Goal: Check status: Check status

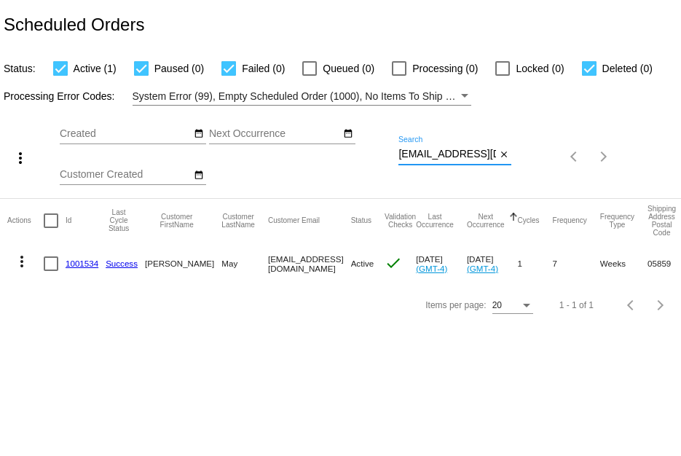
drag, startPoint x: 403, startPoint y: 151, endPoint x: 458, endPoint y: 150, distance: 55.4
click at [458, 150] on input "windin88@gmail.com" at bounding box center [448, 155] width 98 height 12
drag, startPoint x: 402, startPoint y: 155, endPoint x: 518, endPoint y: 160, distance: 116.7
click at [518, 160] on div "more_vert Sep Jan Feb Mar Apr 1" at bounding box center [340, 152] width 681 height 93
paste input "owner_maggie@yahoo"
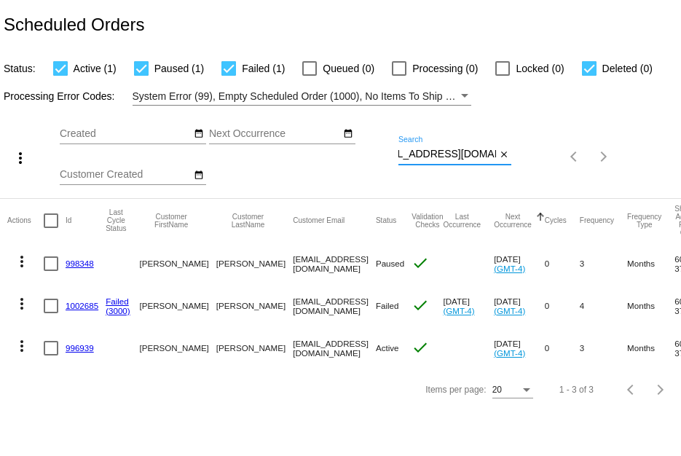
type input "owner_maggie@yahoo.com"
click at [81, 345] on link "996939" at bounding box center [80, 347] width 28 height 9
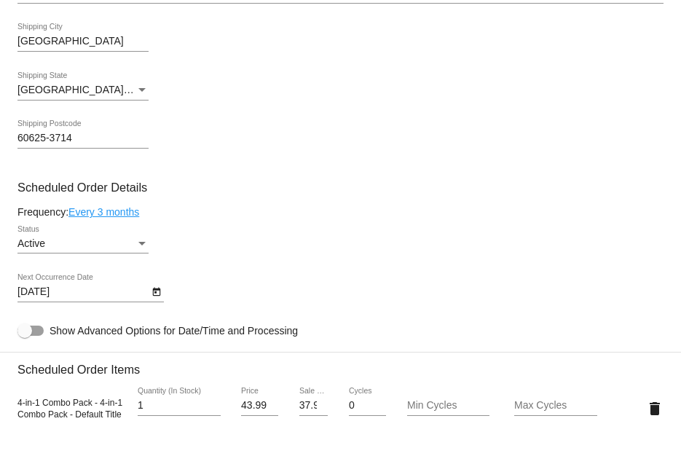
scroll to position [583, 0]
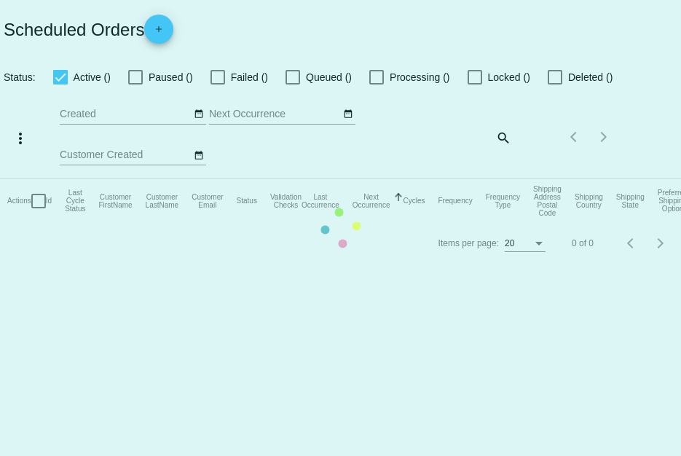
checkbox input "true"
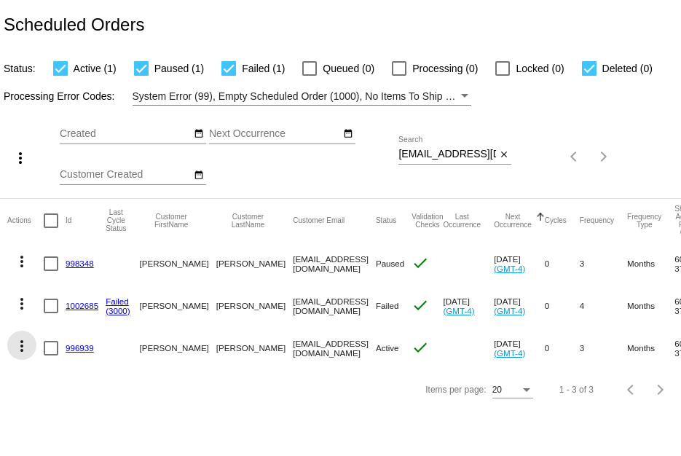
click at [25, 341] on mat-icon "more_vert" at bounding box center [21, 345] width 17 height 17
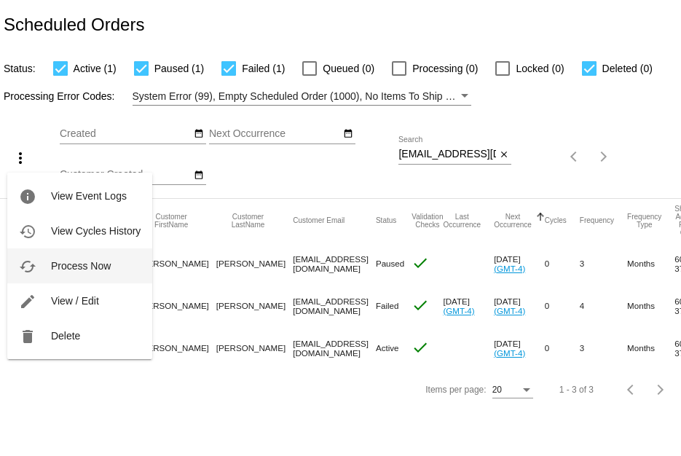
click at [66, 260] on span "Process Now" at bounding box center [81, 266] width 60 height 12
